Goal: Find specific page/section: Find specific page/section

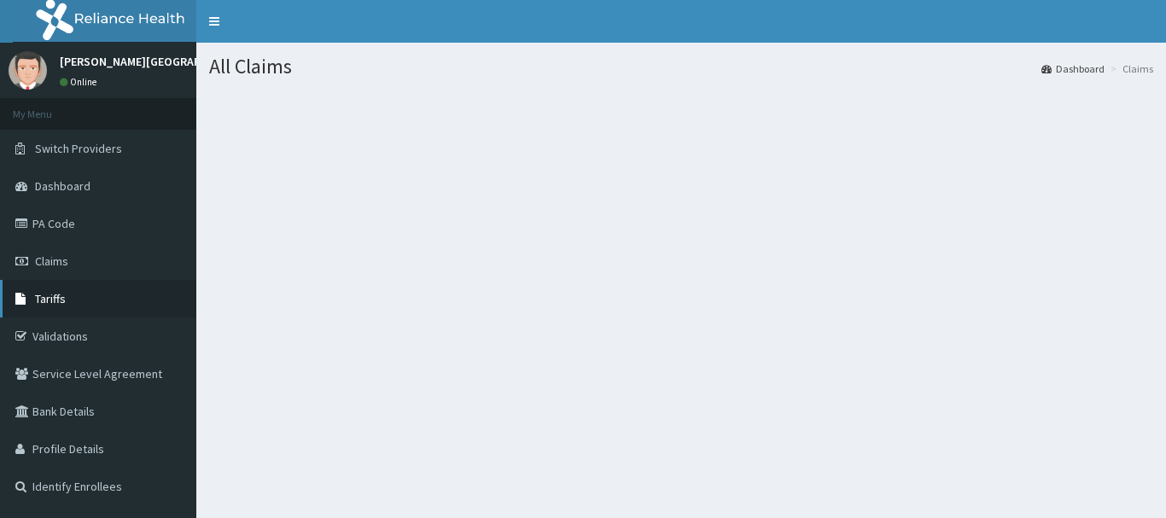
click at [51, 300] on span "Tariffs" at bounding box center [50, 298] width 31 height 15
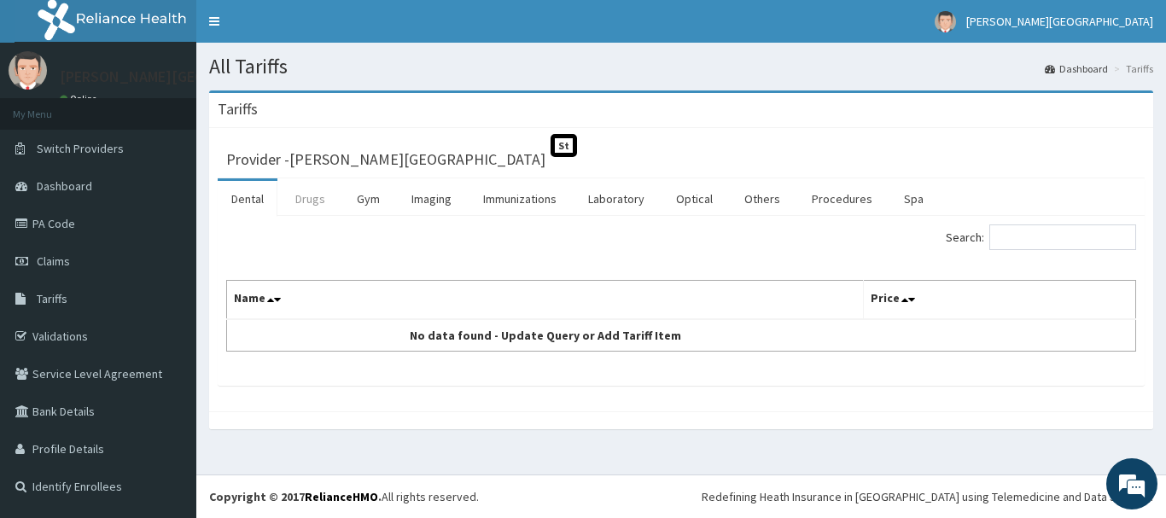
click at [311, 198] on link "Drugs" at bounding box center [310, 199] width 57 height 36
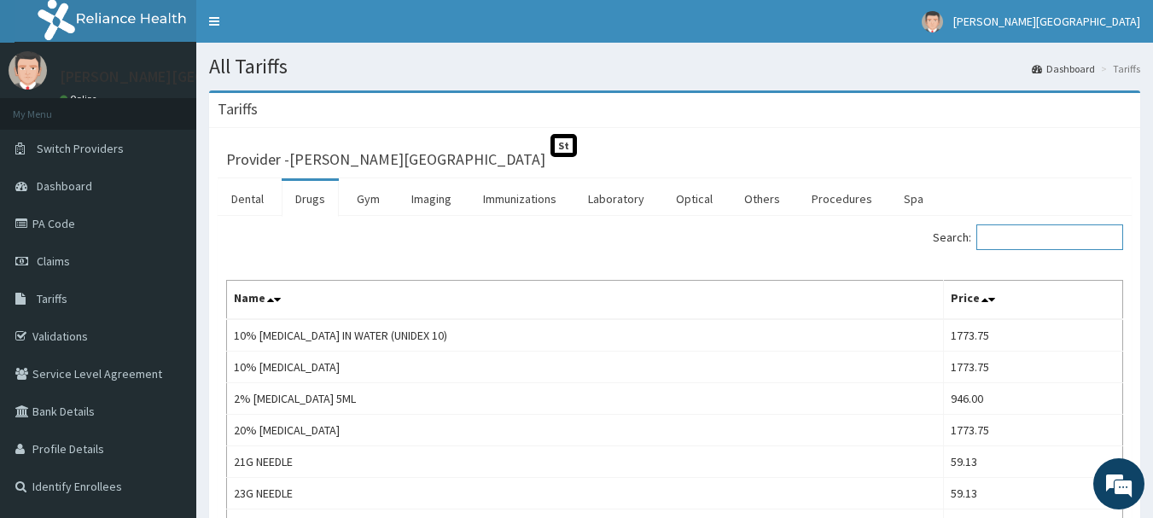
click at [1027, 236] on input "Search:" at bounding box center [1050, 238] width 147 height 26
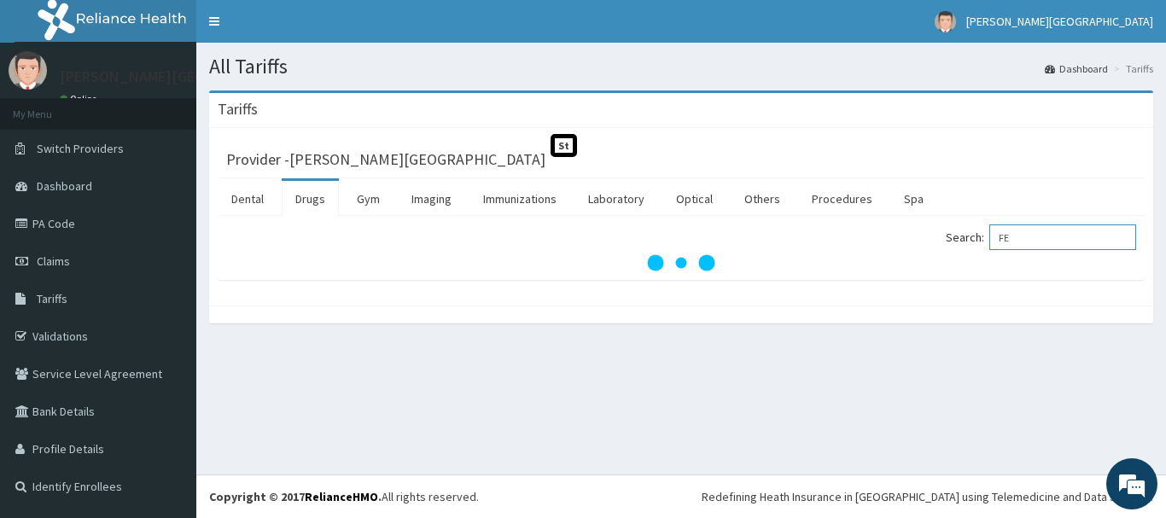
type input "F"
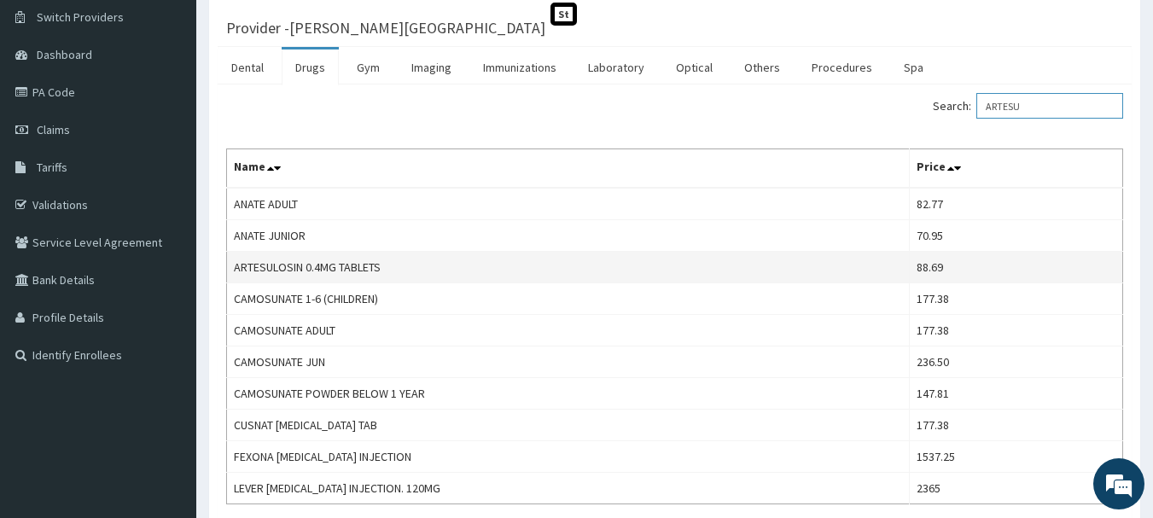
scroll to position [98, 0]
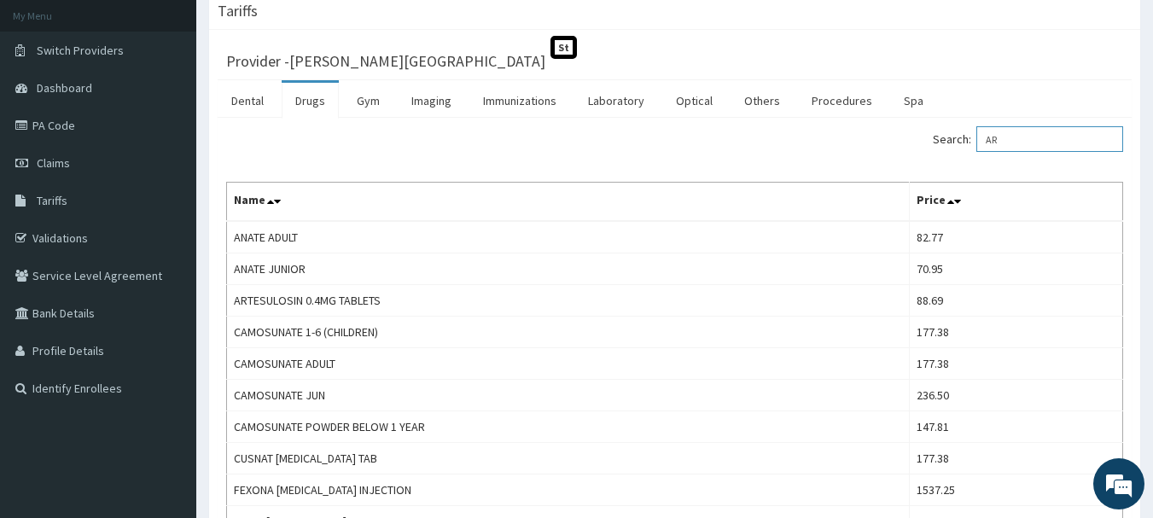
type input "A"
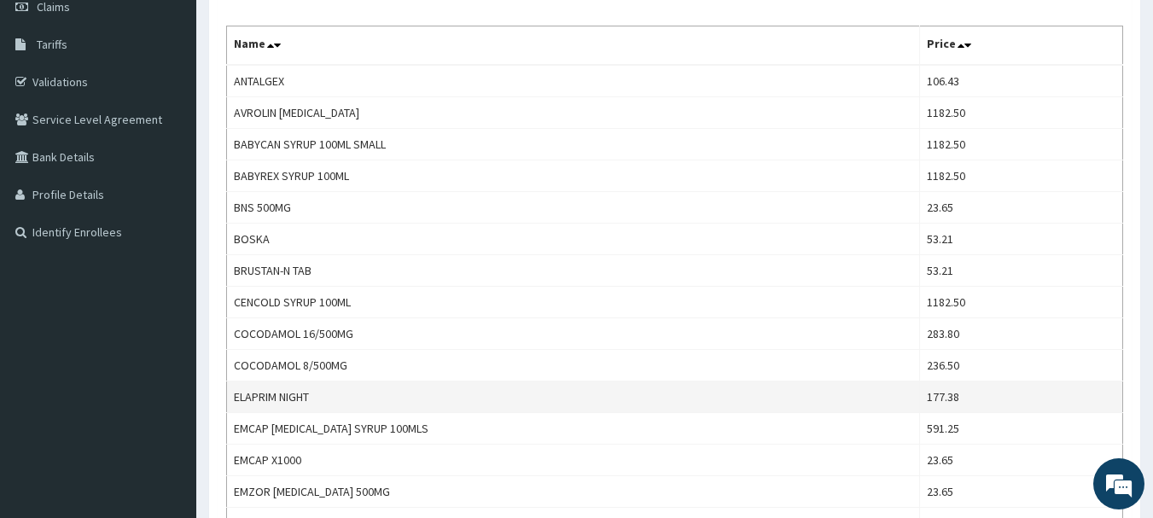
scroll to position [256, 0]
type input "PARACETA"
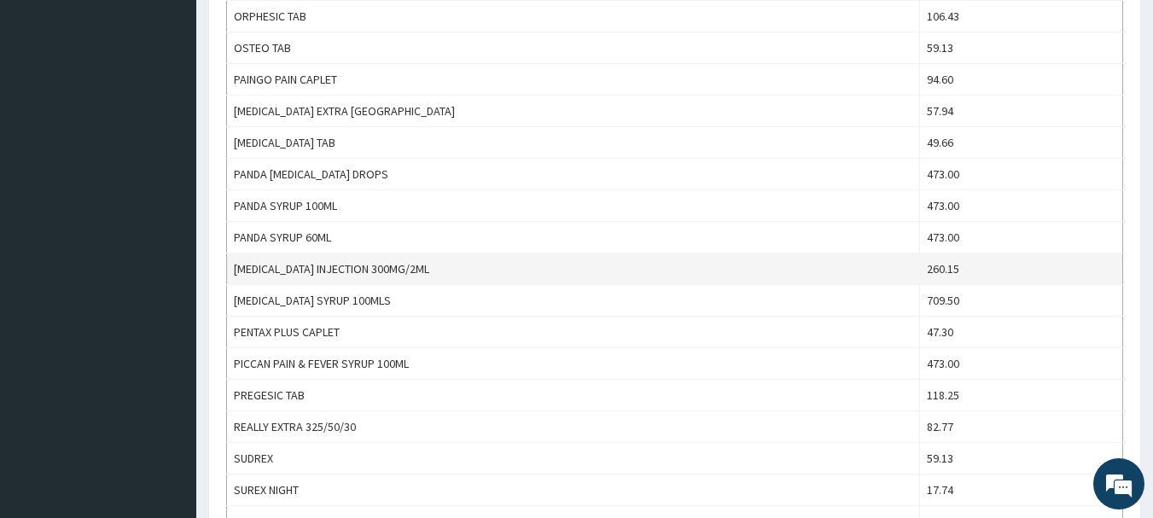
scroll to position [960, 0]
